Goal: Transaction & Acquisition: Purchase product/service

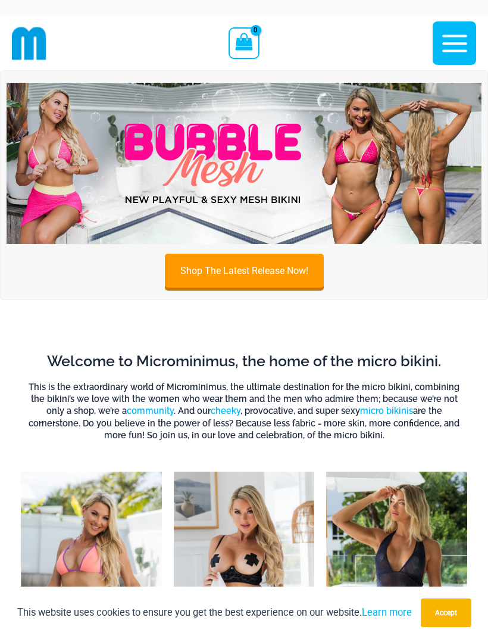
click at [323, 191] on img at bounding box center [244, 163] width 475 height 161
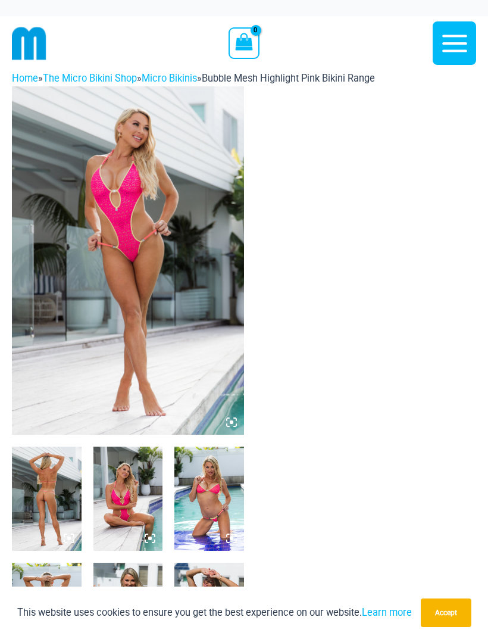
click at [189, 323] on img at bounding box center [128, 260] width 232 height 348
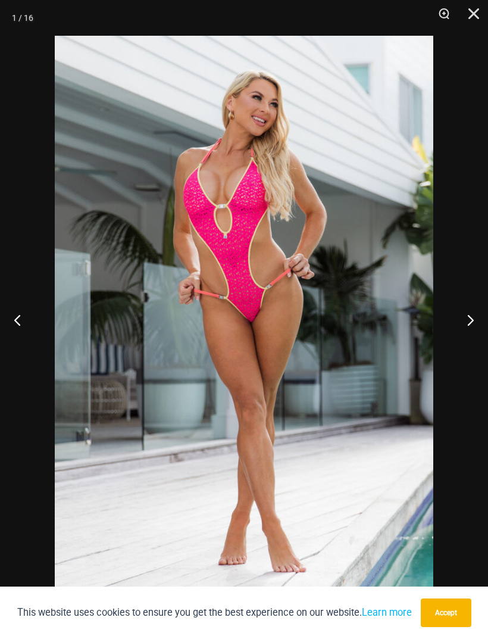
click at [469, 326] on button "Next" at bounding box center [466, 320] width 45 height 60
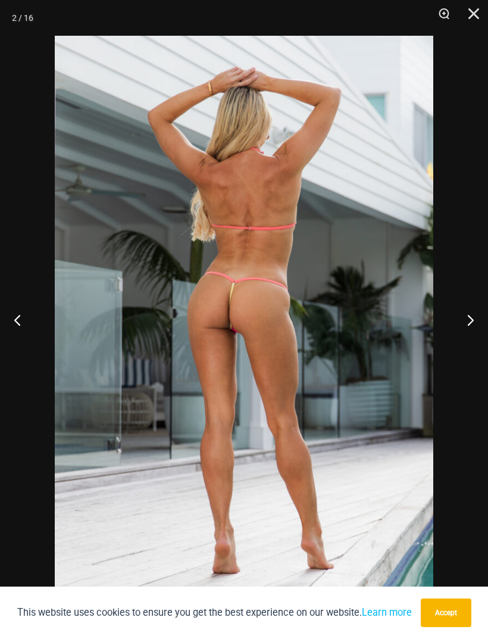
click at [469, 325] on button "Next" at bounding box center [466, 320] width 45 height 60
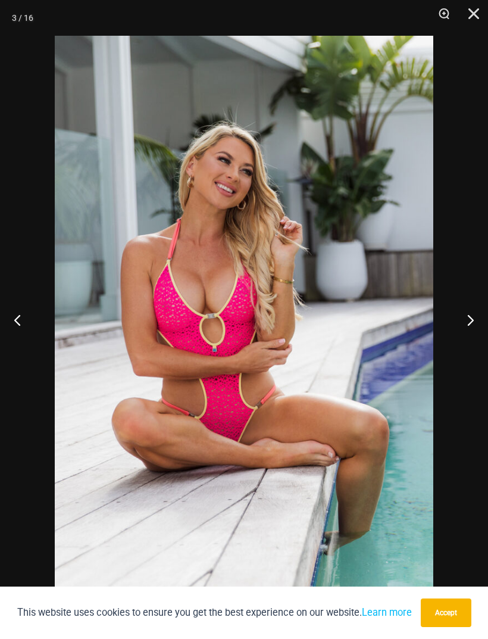
click at [471, 326] on button "Next" at bounding box center [466, 320] width 45 height 60
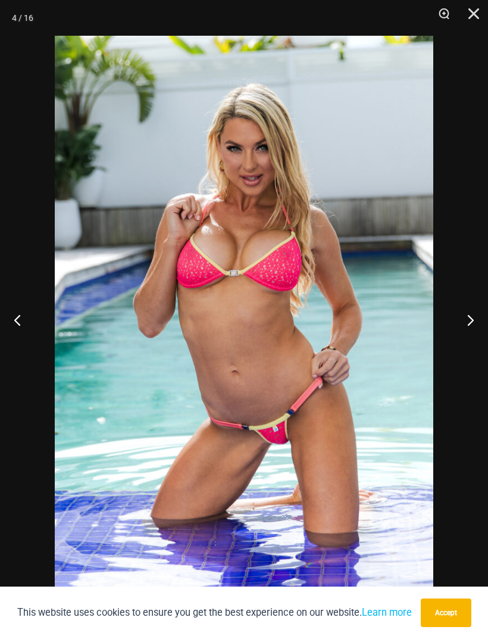
click at [471, 325] on button "Next" at bounding box center [466, 320] width 45 height 60
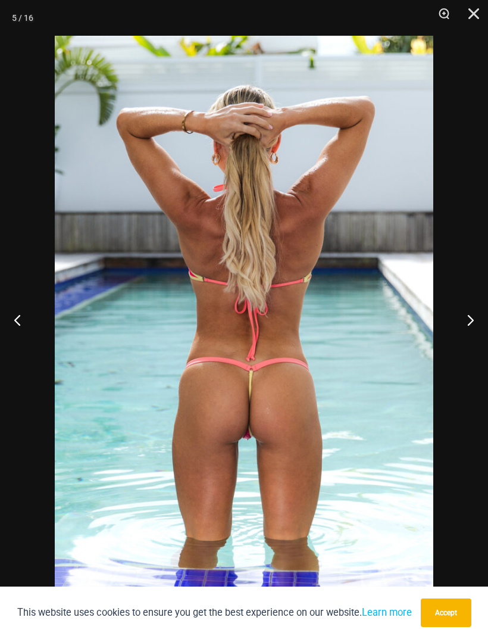
click at [470, 326] on button "Next" at bounding box center [466, 320] width 45 height 60
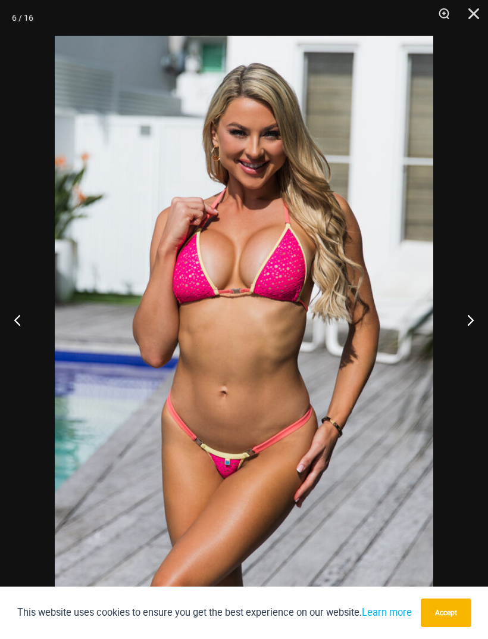
click at [470, 326] on button "Next" at bounding box center [466, 320] width 45 height 60
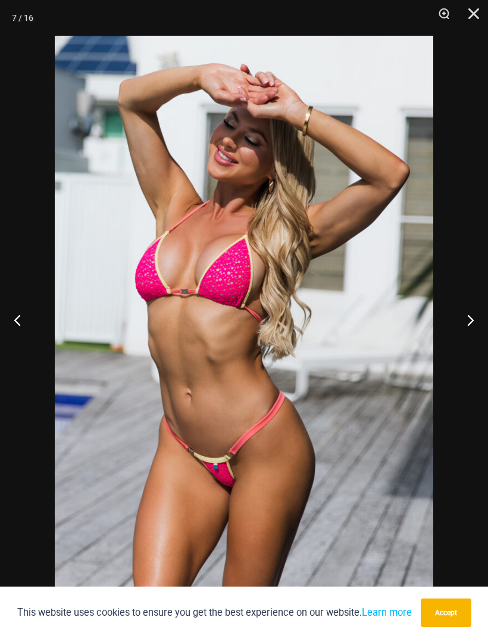
click at [471, 326] on button "Next" at bounding box center [466, 320] width 45 height 60
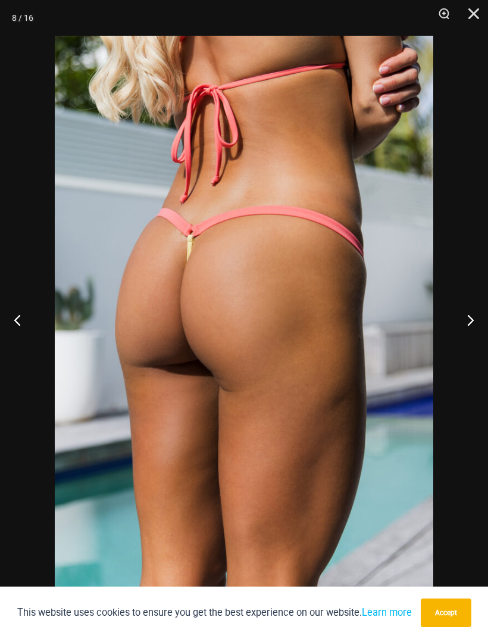
click at [471, 326] on button "Next" at bounding box center [466, 320] width 45 height 60
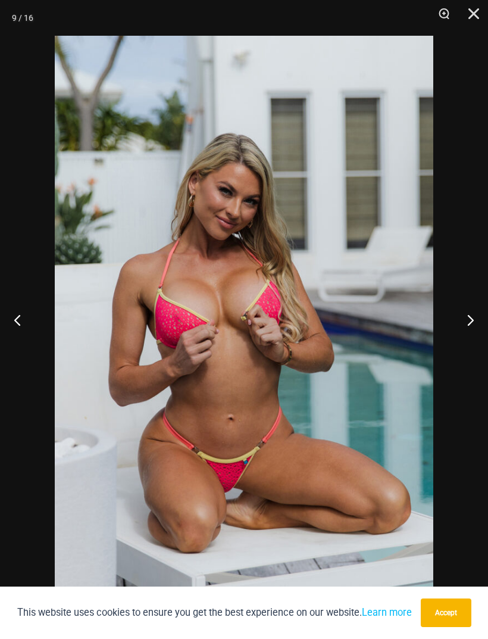
click at [471, 326] on button "Next" at bounding box center [466, 320] width 45 height 60
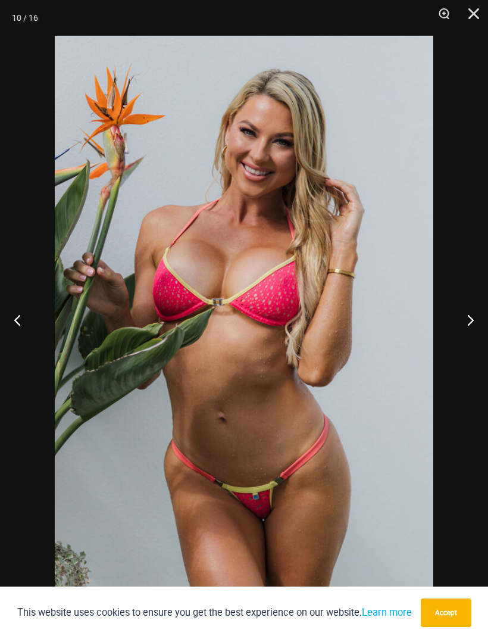
click at [471, 326] on button "Next" at bounding box center [466, 320] width 45 height 60
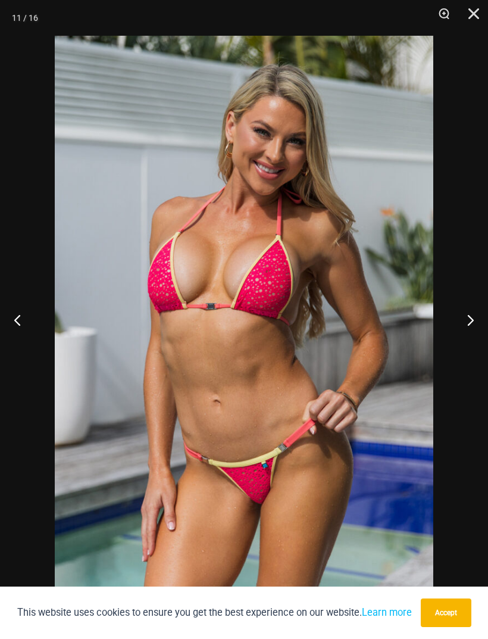
click at [472, 325] on button "Next" at bounding box center [466, 320] width 45 height 60
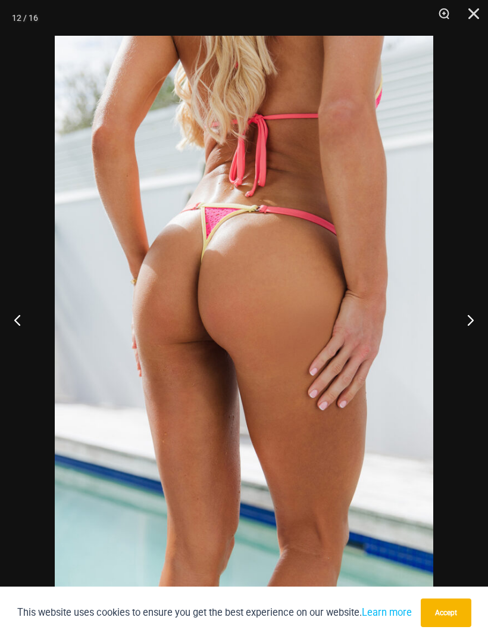
click at [471, 325] on button "Next" at bounding box center [466, 320] width 45 height 60
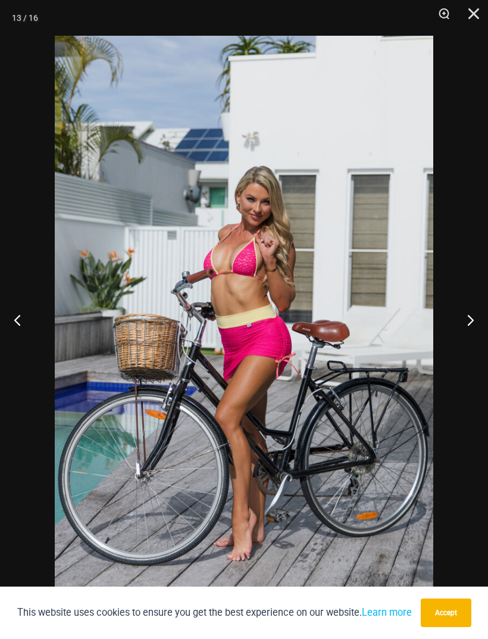
click at [471, 325] on button "Next" at bounding box center [466, 320] width 45 height 60
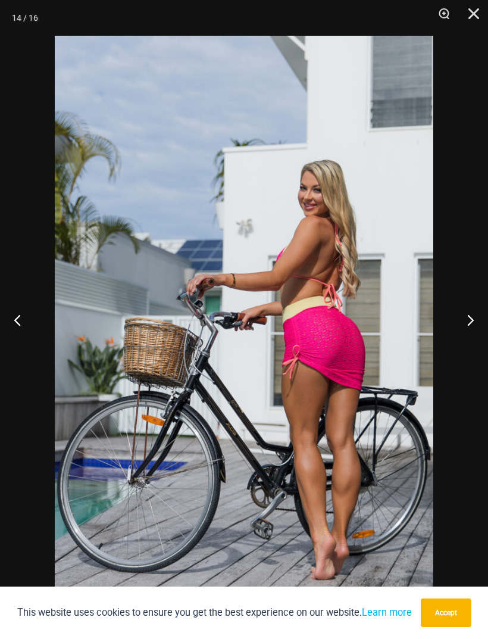
click at [472, 325] on button "Next" at bounding box center [466, 320] width 45 height 60
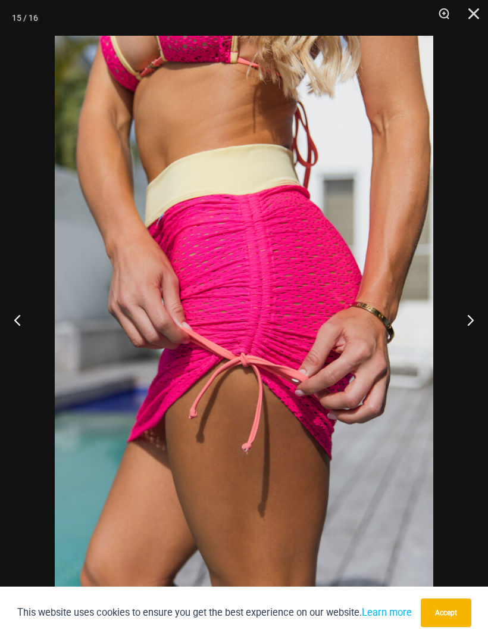
click at [472, 325] on button "Next" at bounding box center [466, 320] width 45 height 60
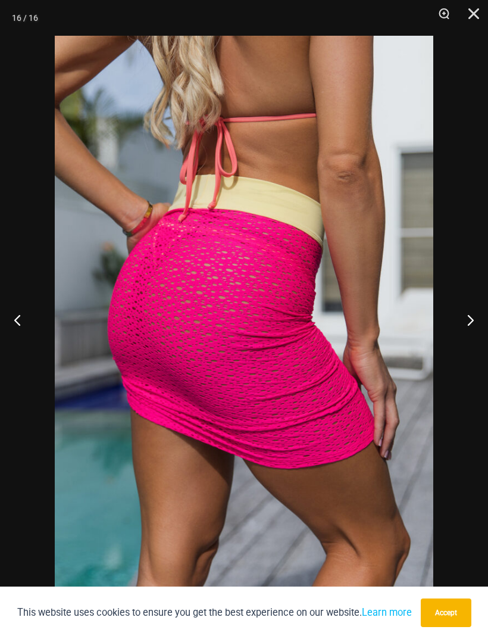
click at [472, 325] on button "Next" at bounding box center [466, 320] width 45 height 60
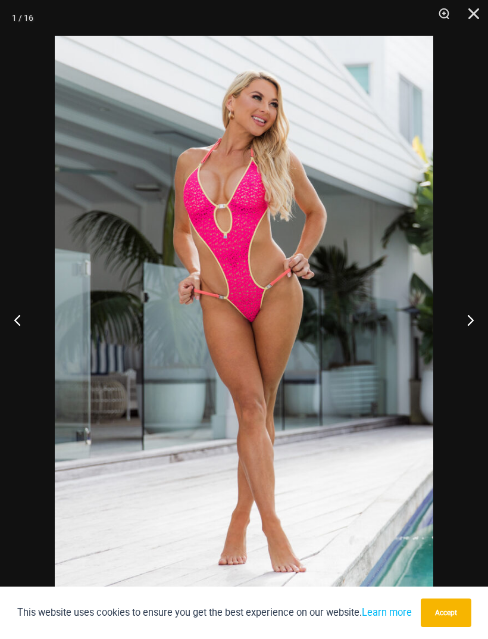
click at [472, 326] on button "Next" at bounding box center [466, 320] width 45 height 60
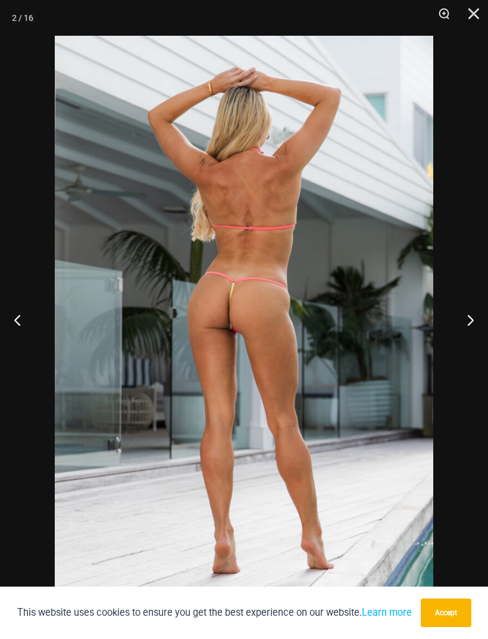
click at [472, 325] on button "Next" at bounding box center [466, 320] width 45 height 60
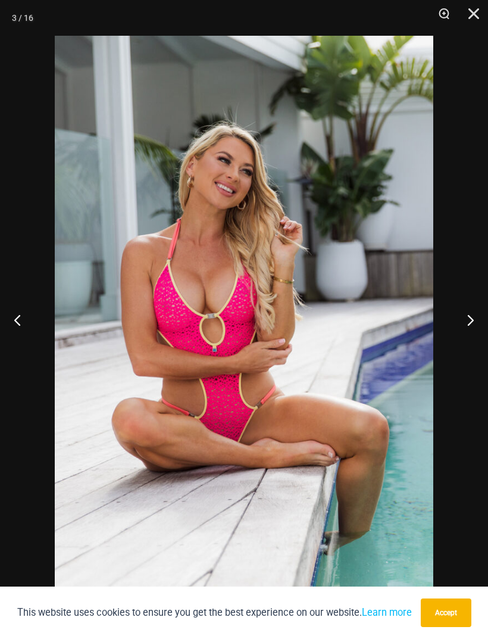
click at [472, 326] on button "Next" at bounding box center [466, 320] width 45 height 60
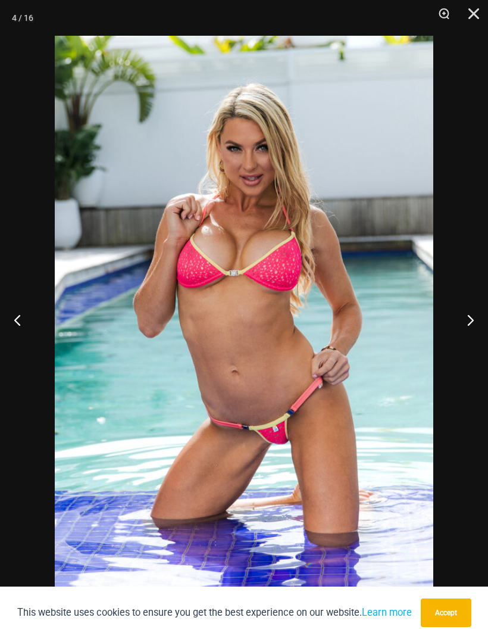
click at [472, 325] on button "Next" at bounding box center [466, 320] width 45 height 60
